Goal: Task Accomplishment & Management: Manage account settings

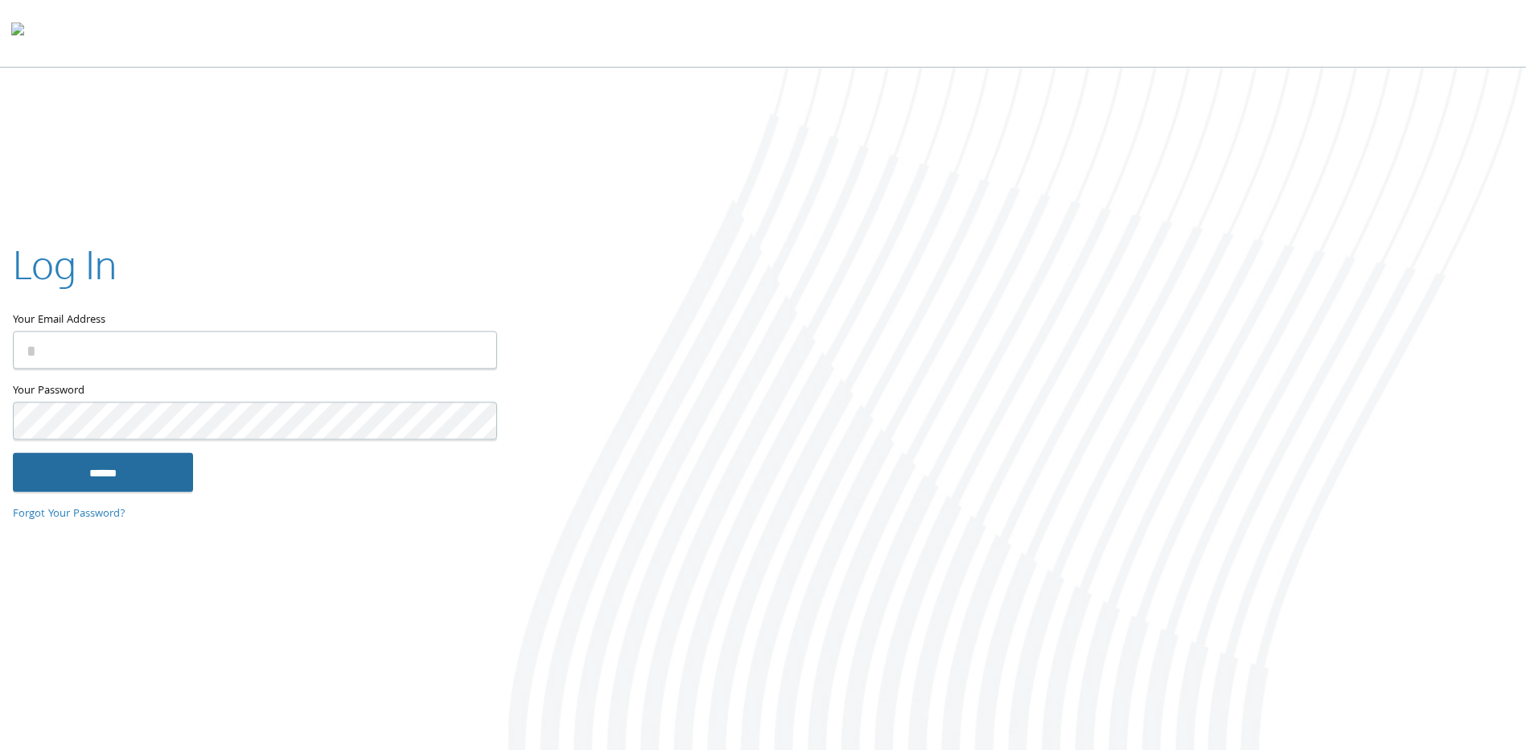
type input "**********"
click at [114, 471] on input "******" at bounding box center [103, 472] width 180 height 39
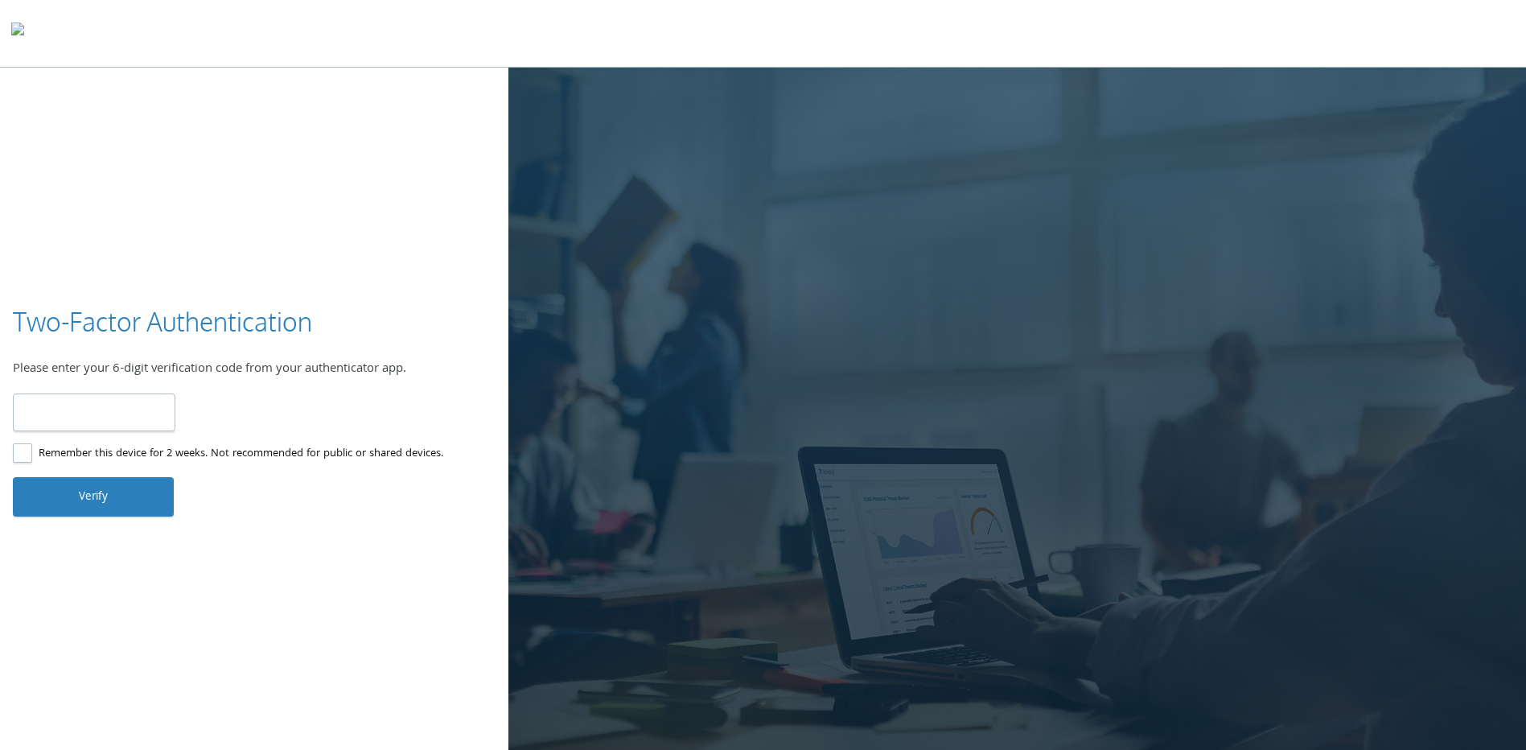
type input "******"
